Goal: Task Accomplishment & Management: Manage account settings

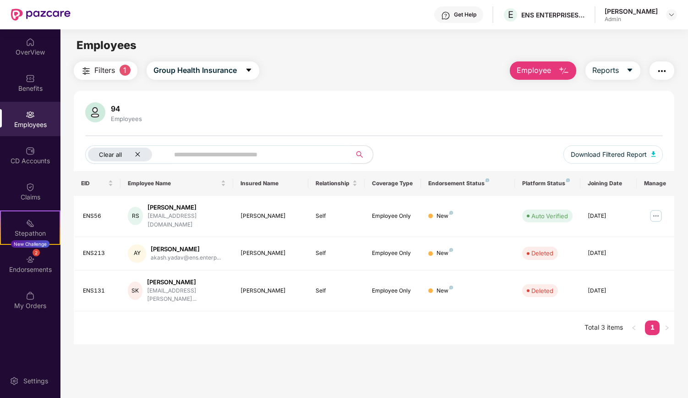
click at [139, 153] on icon "close" at bounding box center [138, 154] width 6 height 6
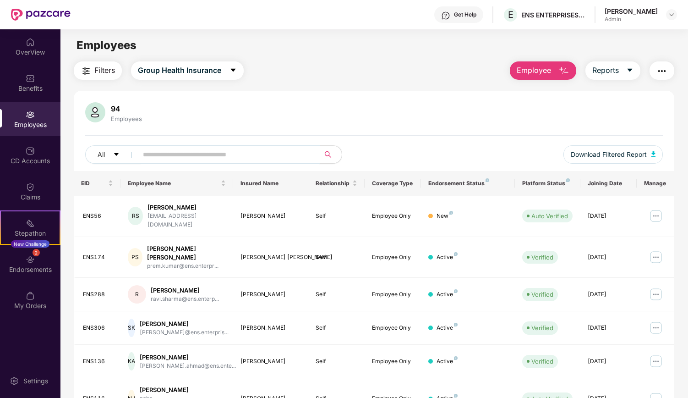
click at [158, 152] on input "text" at bounding box center [225, 155] width 164 height 14
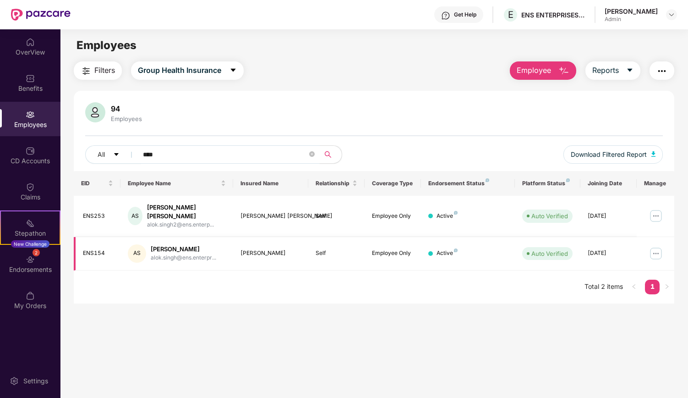
type input "****"
click at [656, 248] on img at bounding box center [656, 253] width 15 height 15
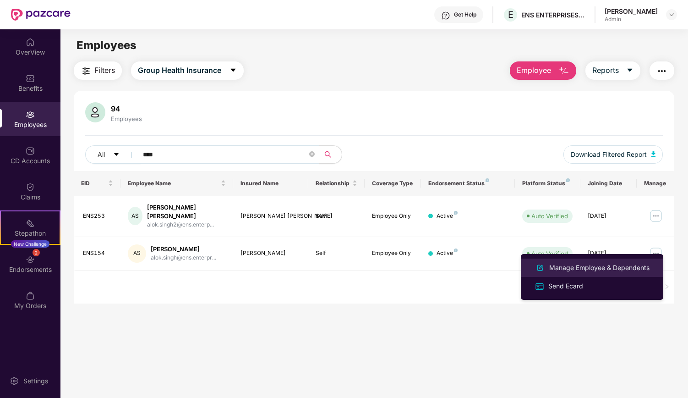
click at [565, 269] on div "Manage Employee & Dependents" at bounding box center [599, 267] width 104 height 10
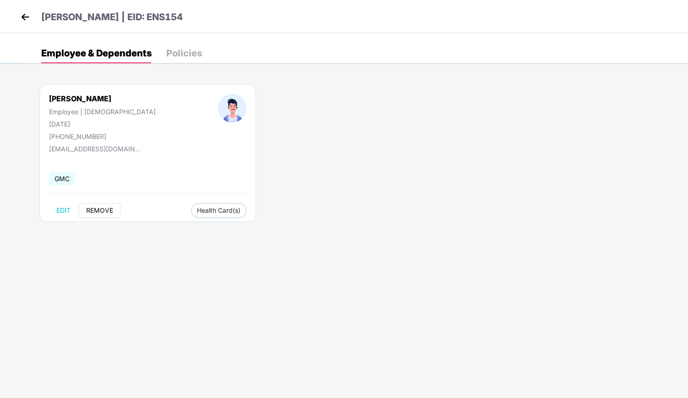
click at [100, 212] on span "REMOVE" at bounding box center [99, 210] width 27 height 7
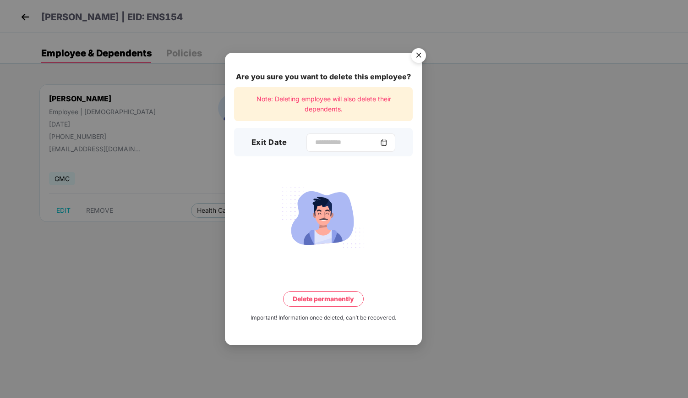
click at [388, 144] on img at bounding box center [383, 142] width 7 height 7
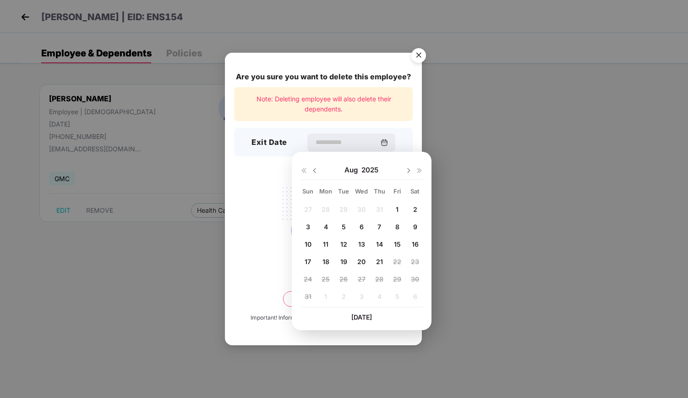
click at [398, 207] on span "1" at bounding box center [397, 209] width 3 height 8
type input "**********"
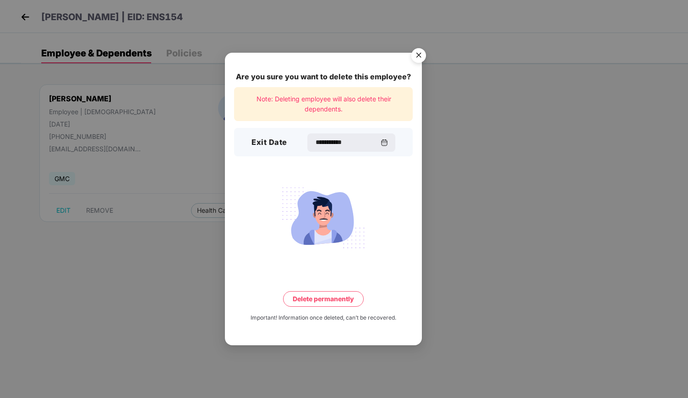
click at [319, 298] on button "Delete permanently" at bounding box center [323, 299] width 81 height 16
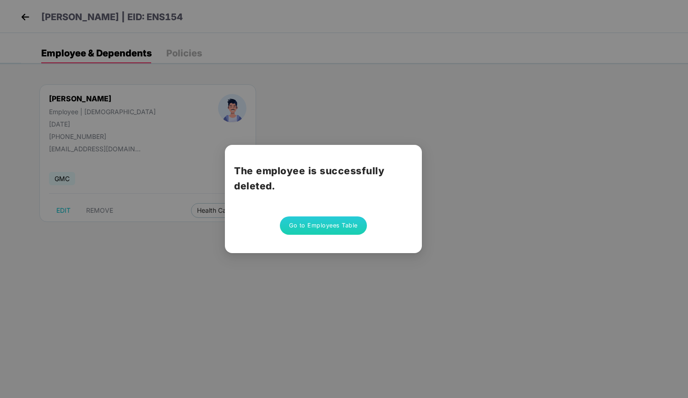
click at [321, 227] on button "Go to Employees Table" at bounding box center [323, 225] width 87 height 18
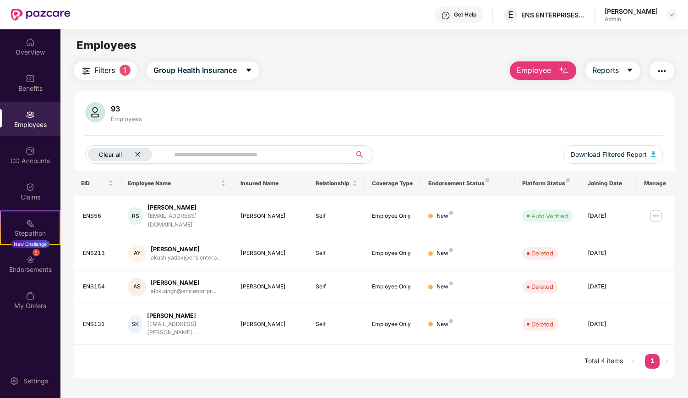
click at [139, 151] on div "Clear all" at bounding box center [120, 155] width 64 height 14
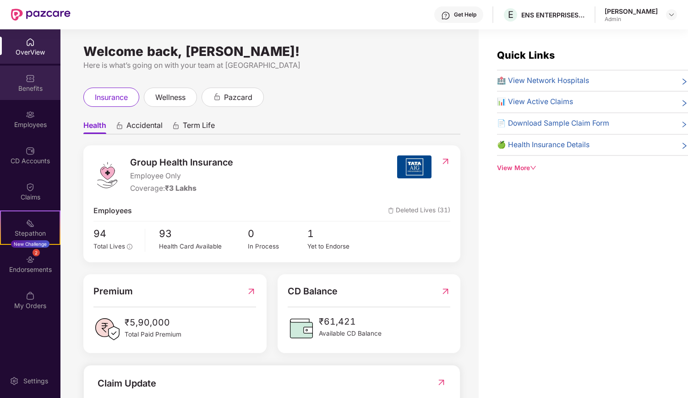
click at [33, 92] on div "Benefits" at bounding box center [30, 88] width 60 height 9
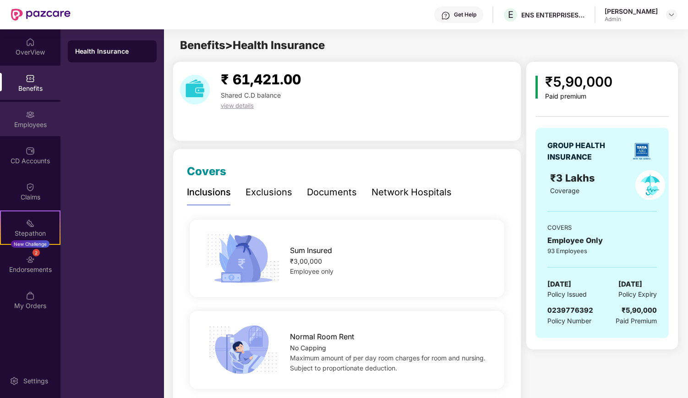
click at [29, 120] on div "Employees" at bounding box center [30, 124] width 60 height 9
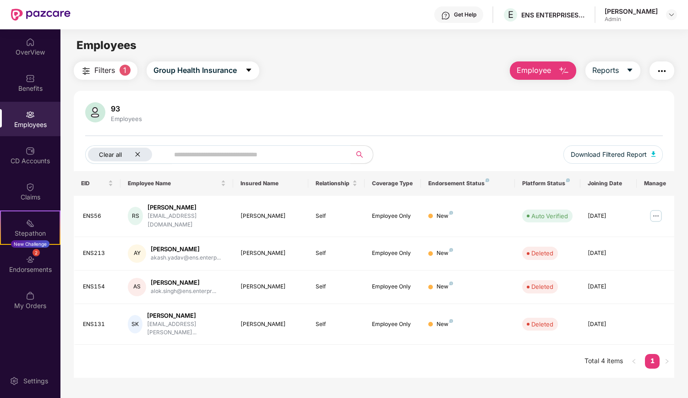
click at [139, 154] on icon "close" at bounding box center [138, 154] width 6 height 6
